Goal: Submit feedback/report problem: Submit feedback/report problem

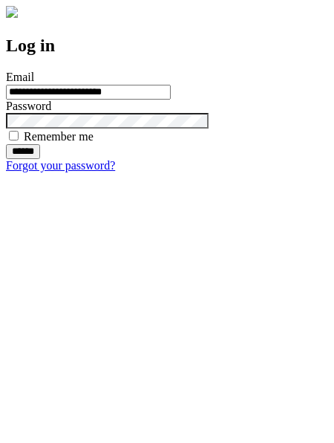
type input "**********"
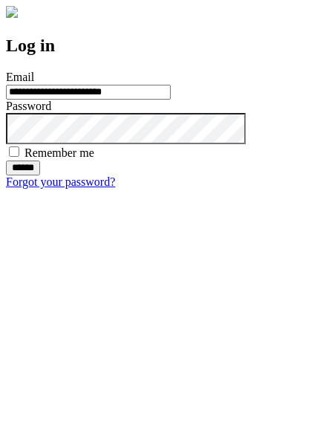
click at [40, 175] on input "******" at bounding box center [23, 167] width 34 height 15
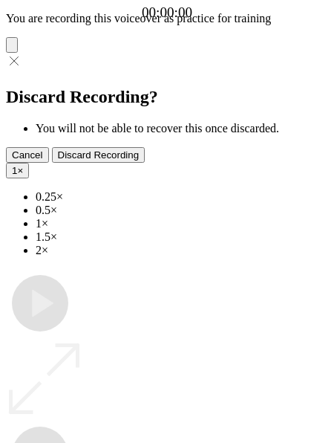
type input "**********"
